Goal: Task Accomplishment & Management: Manage account settings

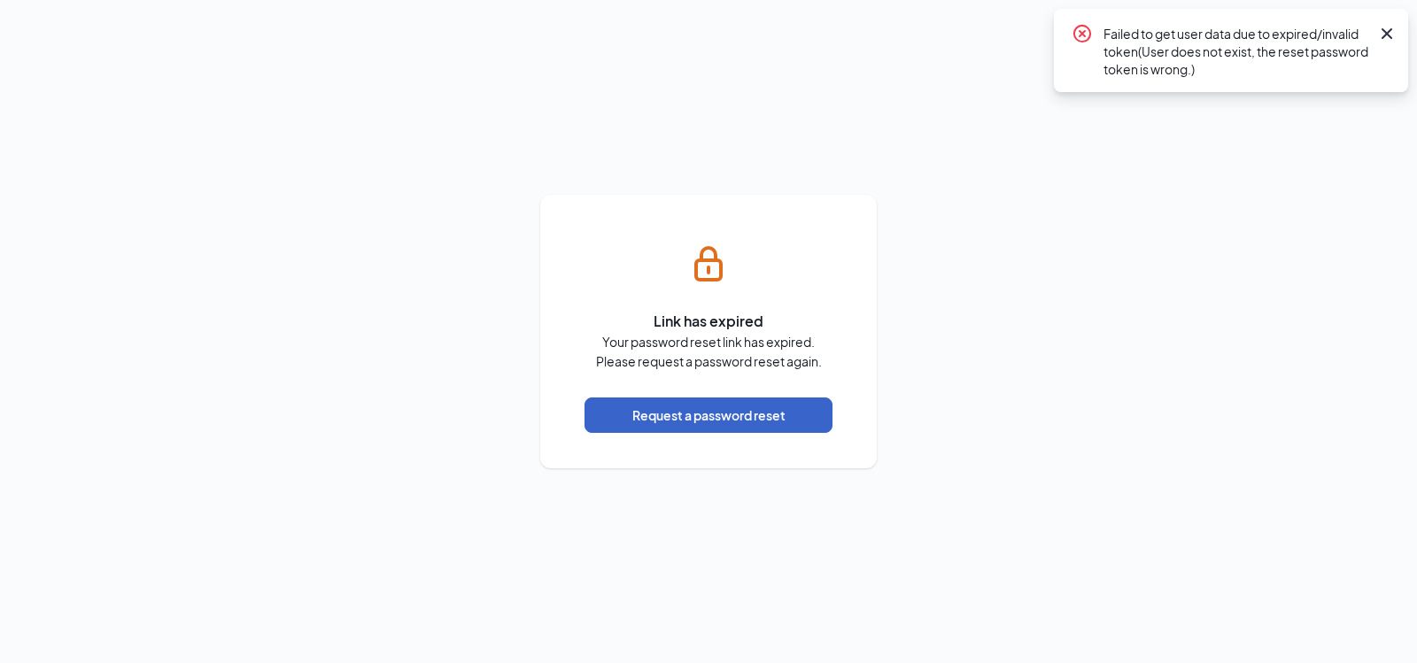
click at [691, 421] on button "Request a password reset" at bounding box center [709, 415] width 248 height 35
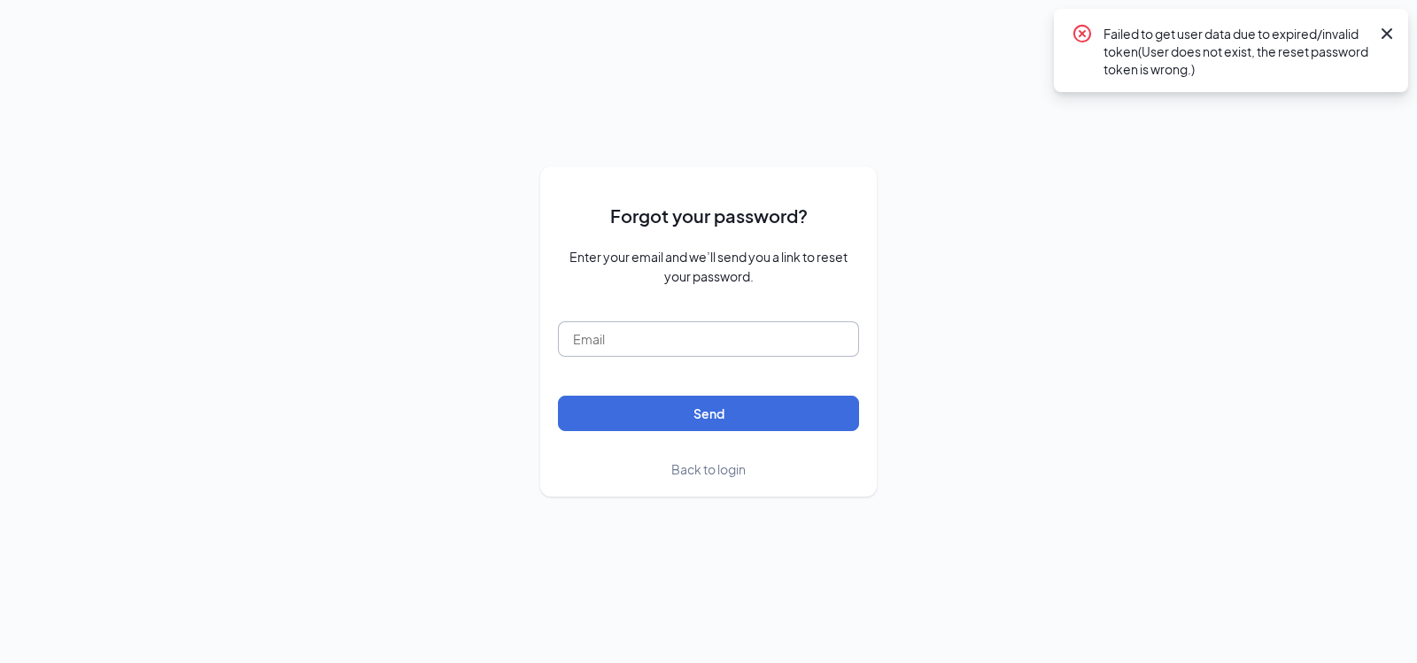
click at [629, 343] on input "text" at bounding box center [708, 338] width 301 height 35
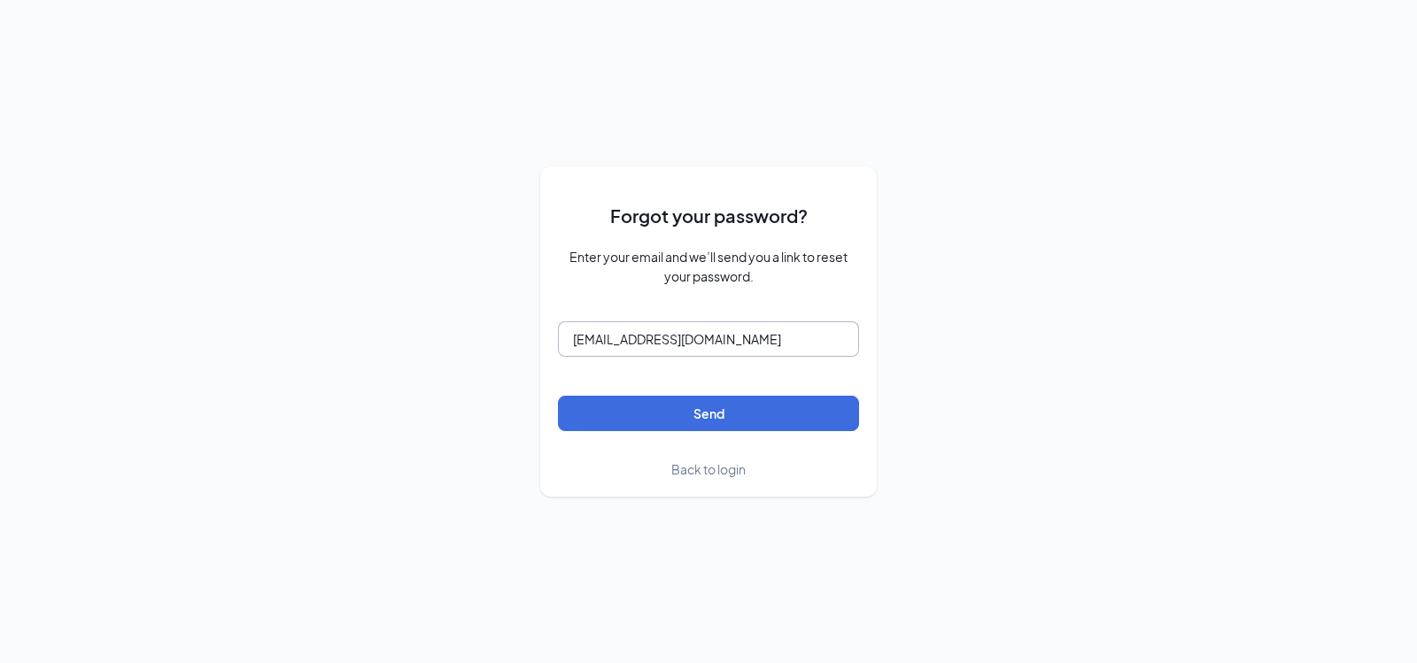
type input "Refuel32@refuelmarket.com"
click at [558, 396] on button "Send" at bounding box center [708, 413] width 301 height 35
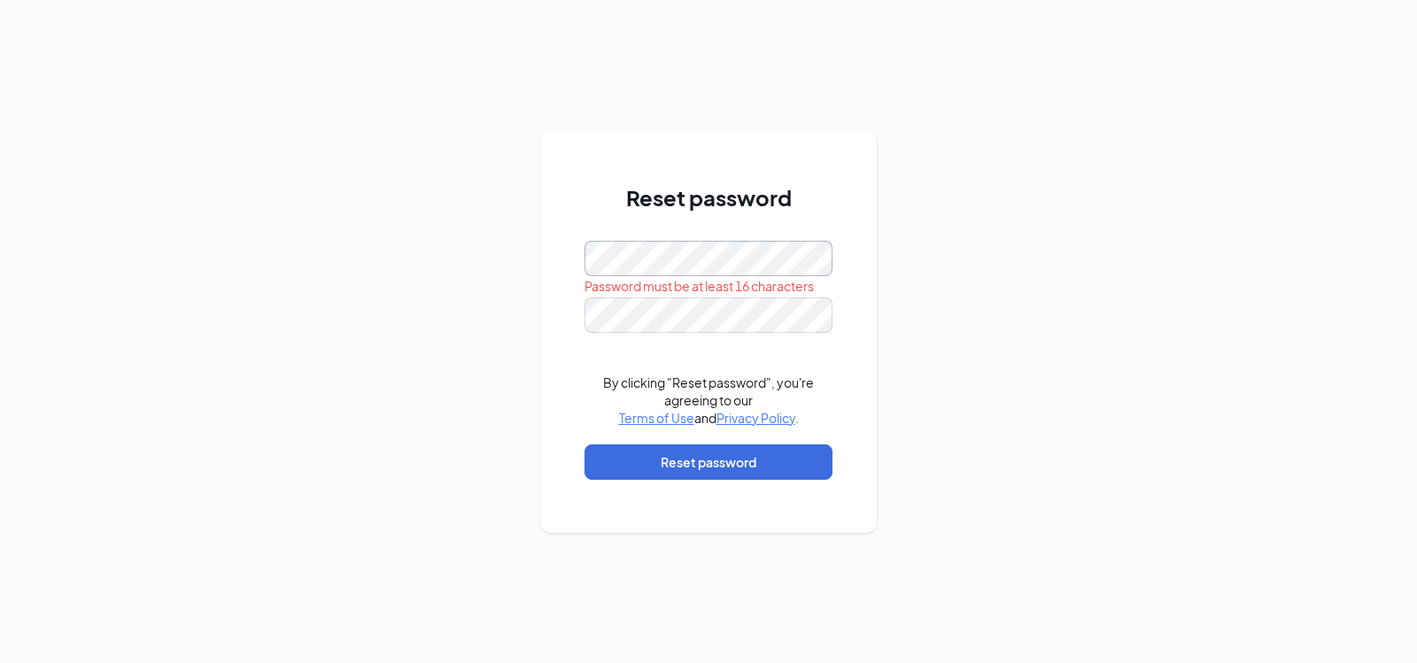
click at [473, 260] on div "Reset password Password must be at least 16 characters By clicking "Reset passw…" at bounding box center [708, 331] width 1417 height 663
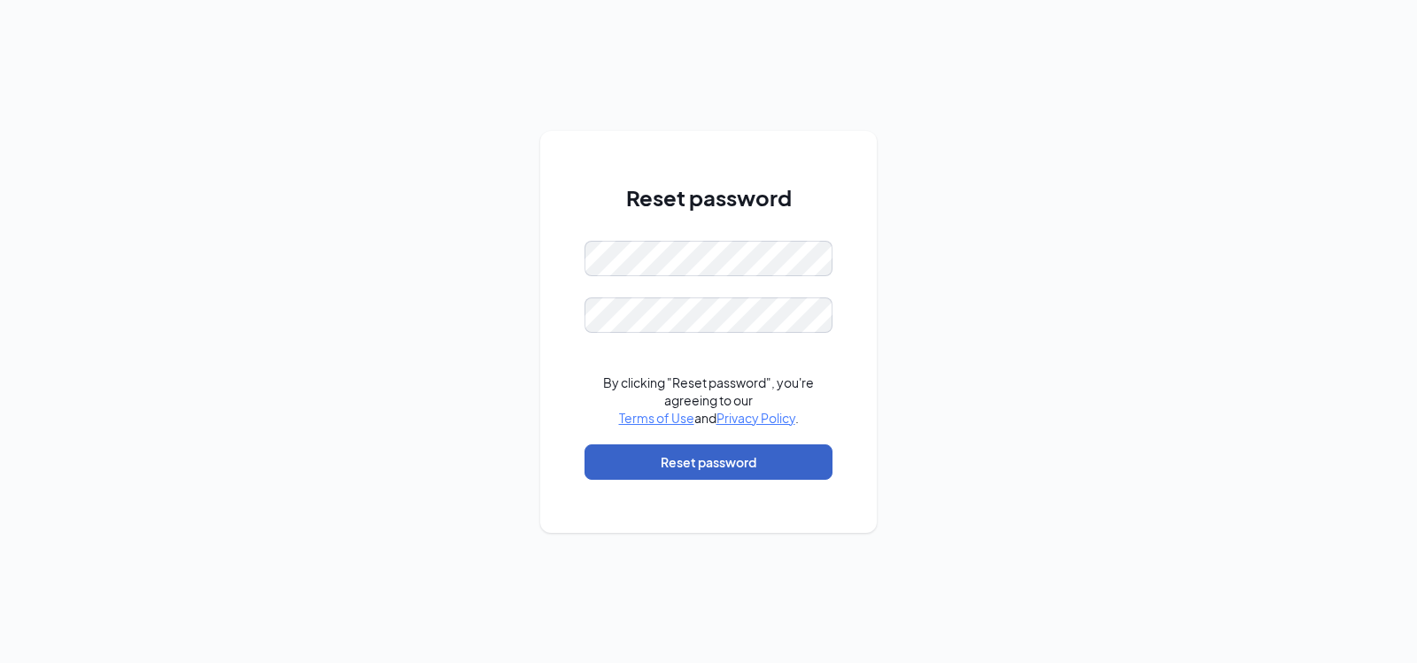
click at [680, 465] on button "Reset password" at bounding box center [709, 462] width 248 height 35
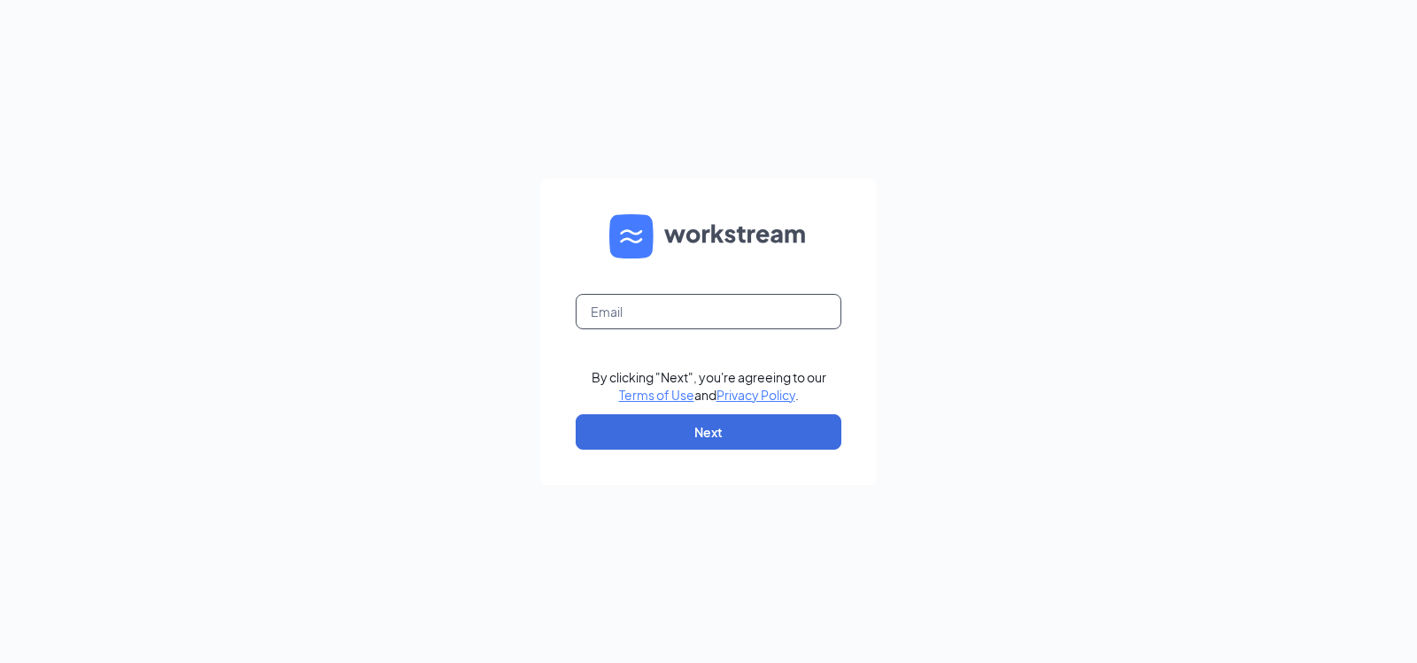
click at [672, 308] on input "text" at bounding box center [709, 311] width 266 height 35
type input "Refuel32@refuelmarket.com"
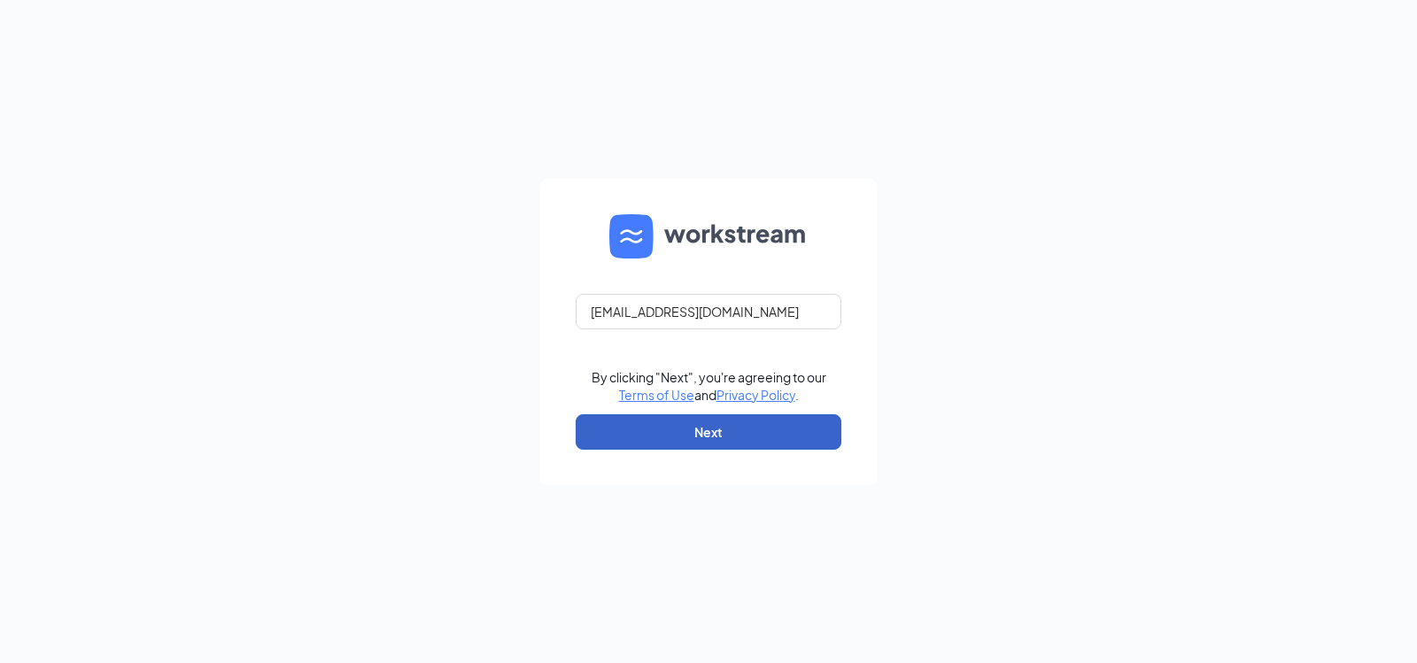
click at [678, 431] on button "Next" at bounding box center [709, 431] width 266 height 35
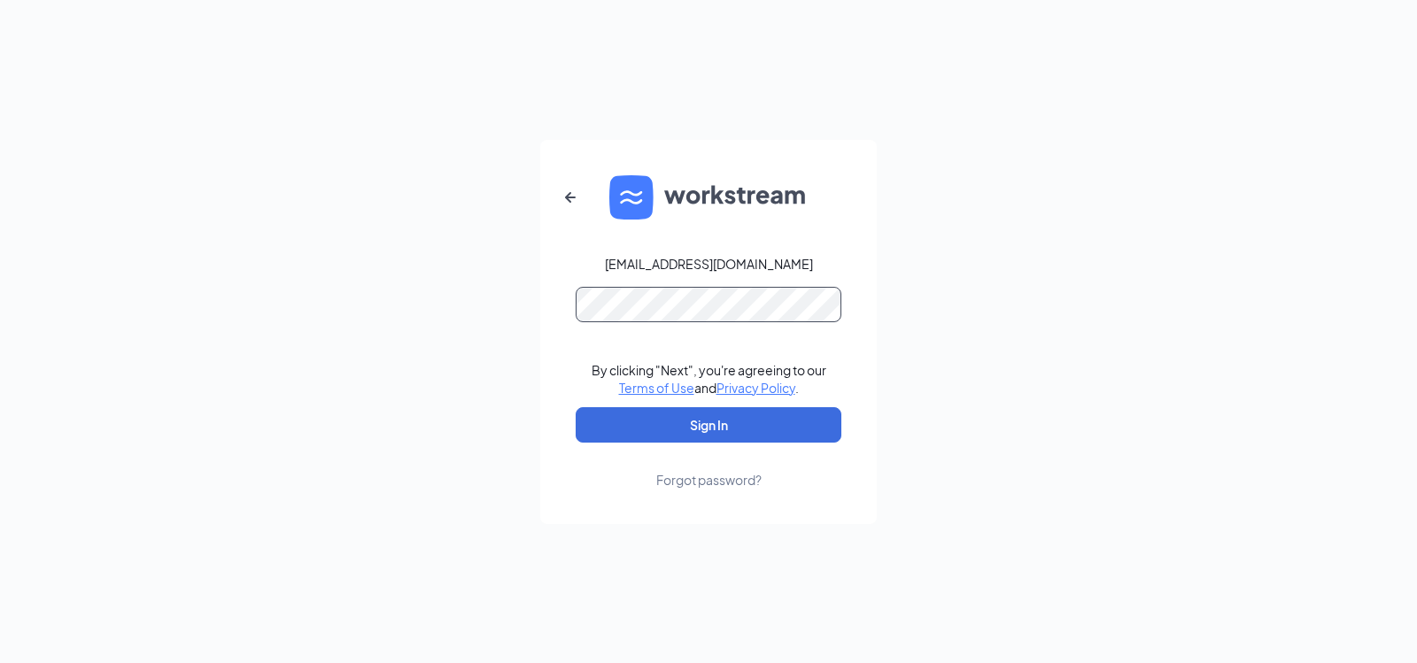
click at [576, 407] on button "Sign In" at bounding box center [709, 424] width 266 height 35
